Goal: Check status: Check status

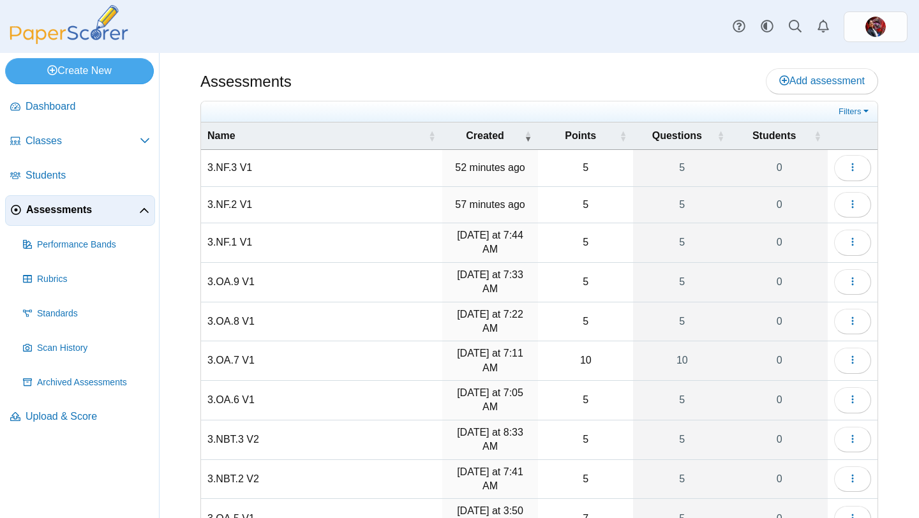
scroll to position [77, 0]
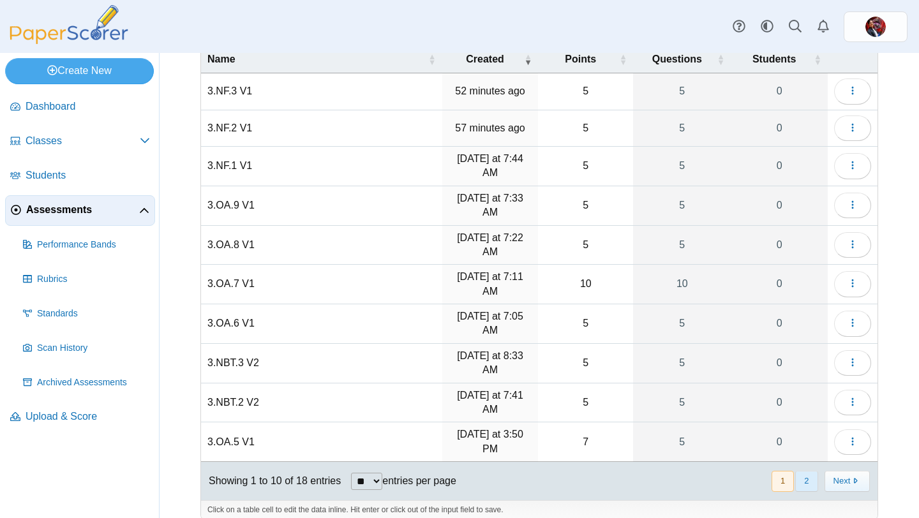
click at [812, 471] on button "2" at bounding box center [806, 481] width 22 height 21
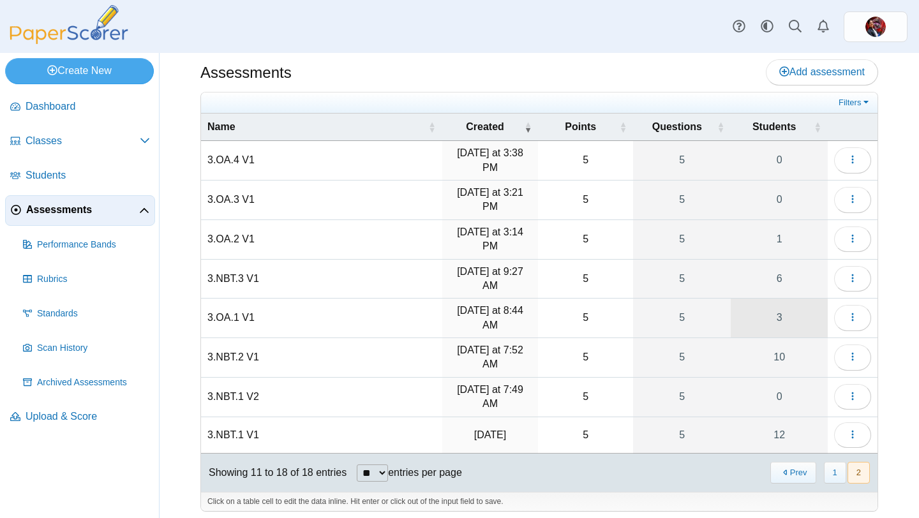
click at [795, 313] on link "3" at bounding box center [779, 318] width 97 height 39
